Goal: Complete application form

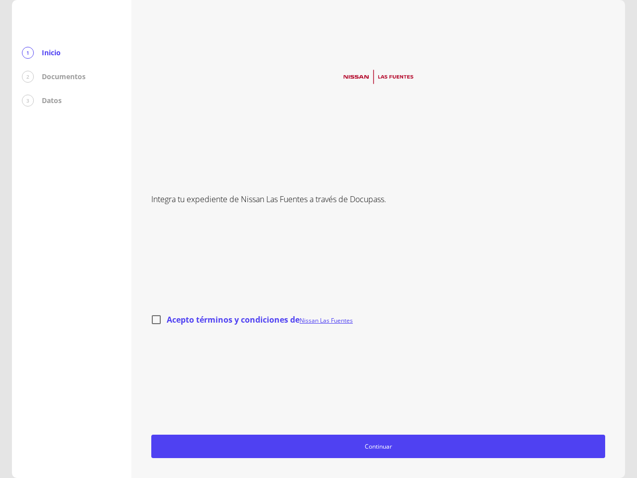
click at [318, 239] on div "Integra tu expediente de Nissan Las Fuentes a través de Docupass. Acepto términ…" at bounding box center [378, 239] width 454 height 438
click at [378, 446] on span "Continuar" at bounding box center [378, 446] width 445 height 10
